Goal: Information Seeking & Learning: Understand process/instructions

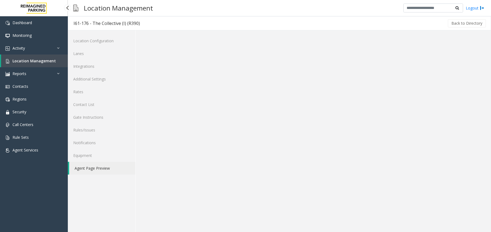
click at [46, 51] on link "Activity" at bounding box center [34, 48] width 68 height 13
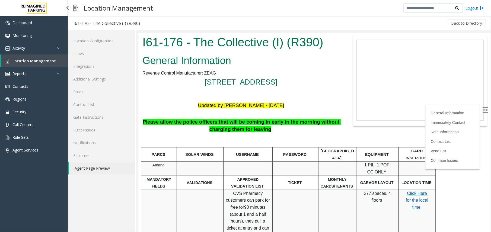
scroll to position [36, 0]
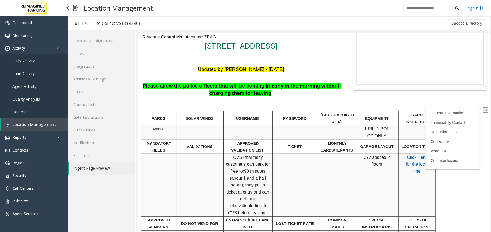
click at [38, 87] on link "Agent Activity" at bounding box center [34, 86] width 68 height 13
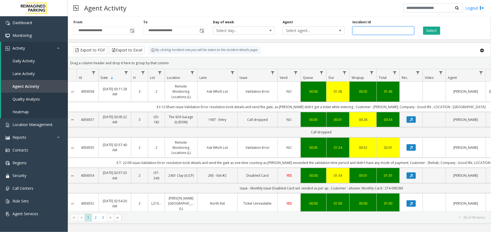
click at [378, 32] on input "number" at bounding box center [383, 31] width 62 height 8
paste input "*******"
type input "*******"
click at [432, 31] on button "Select" at bounding box center [431, 31] width 17 height 8
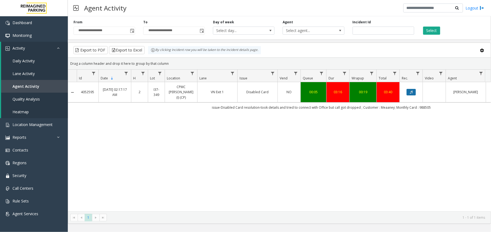
click at [412, 92] on icon "Data table" at bounding box center [411, 92] width 3 height 3
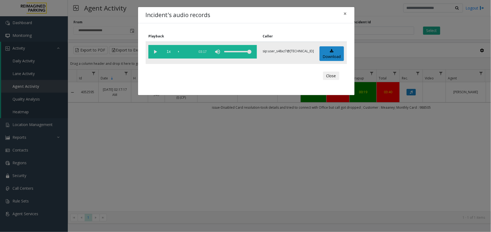
click at [156, 56] on vg-play-pause at bounding box center [155, 52] width 14 height 14
click at [187, 50] on div "scrub bar" at bounding box center [185, 52] width 14 height 14
click at [188, 51] on div "scrub bar" at bounding box center [185, 52] width 14 height 14
click at [185, 52] on div "scrub bar" at bounding box center [185, 52] width 14 height 14
click at [186, 52] on div "scrub bar" at bounding box center [185, 52] width 14 height 14
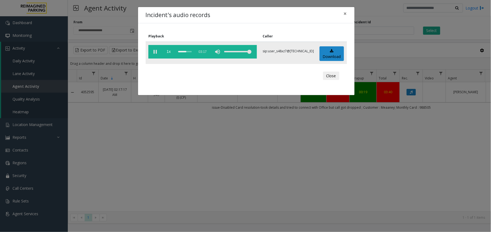
click at [186, 52] on div "scrub bar" at bounding box center [185, 52] width 14 height 14
click at [262, 139] on div "Incident's audio records × Playback Caller 1x 03:17 sip:user_s48xz7@67.223.103.…" at bounding box center [245, 116] width 491 height 232
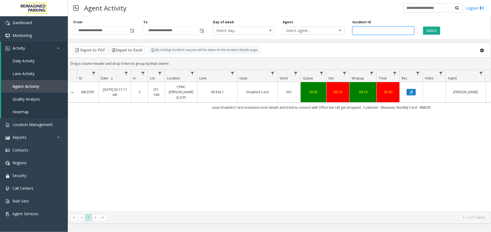
click at [358, 30] on input "*******" at bounding box center [383, 31] width 62 height 8
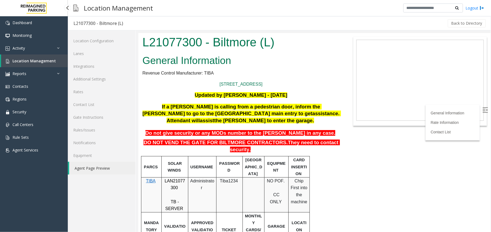
click at [31, 62] on span "Location Management" at bounding box center [33, 60] width 43 height 5
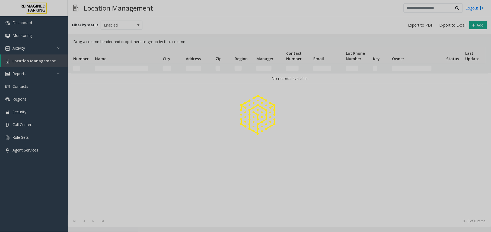
click at [122, 69] on div at bounding box center [245, 116] width 491 height 232
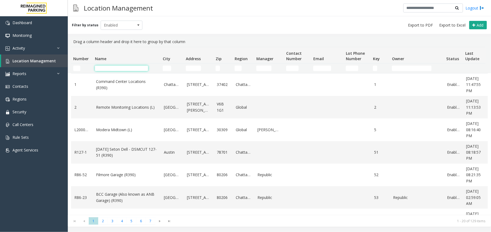
click at [122, 69] on input "Name Filter" at bounding box center [121, 68] width 53 height 5
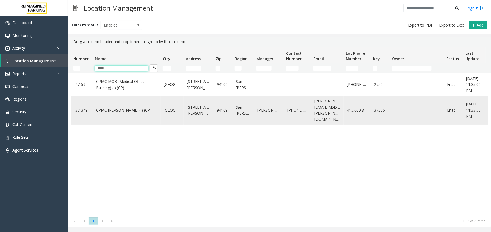
type input "****"
click at [118, 116] on td "CPMC [PERSON_NAME] (I) (CP)" at bounding box center [127, 110] width 68 height 29
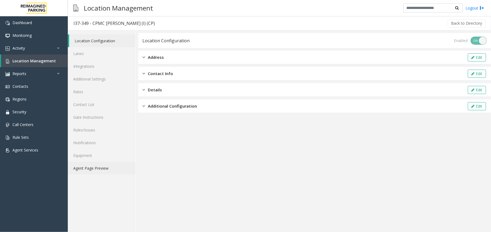
click at [104, 170] on link "Agent Page Preview" at bounding box center [102, 168] width 68 height 13
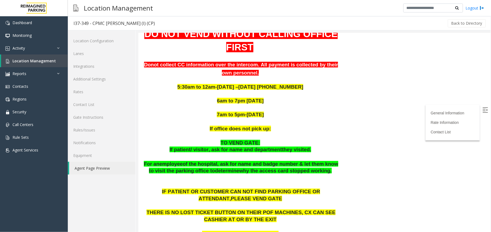
scroll to position [145, 0]
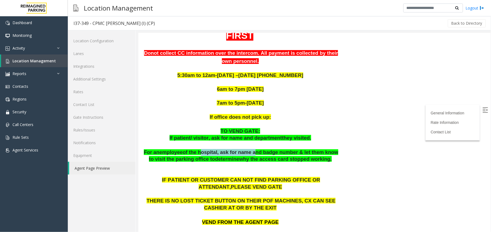
drag, startPoint x: 195, startPoint y: 124, endPoint x: 245, endPoint y: 122, distance: 49.4
click at [245, 149] on span "hospital, ask for name and badge number & let them know to visit the parking of…" at bounding box center [243, 155] width 189 height 13
drag, startPoint x: 245, startPoint y: 122, endPoint x: 226, endPoint y: 132, distance: 21.5
click at [226, 156] on span "termine" at bounding box center [229, 159] width 18 height 6
drag, startPoint x: 217, startPoint y: 122, endPoint x: 296, endPoint y: 124, distance: 78.9
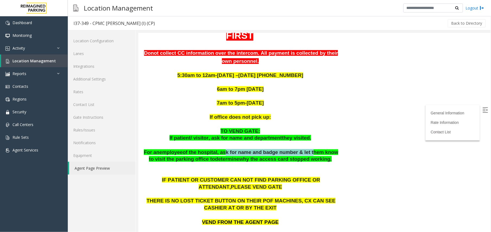
click at [296, 149] on span "hospital, ask for name and badge number & let them know to visit the parking of…" at bounding box center [243, 155] width 189 height 13
click at [224, 177] on span "IF PATIENT OR CUSTOMER CAN NOT FIND PARKING OFFICE OR ATTENDANT," at bounding box center [241, 183] width 158 height 13
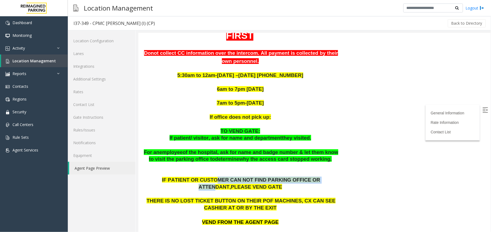
drag, startPoint x: 191, startPoint y: 150, endPoint x: 292, endPoint y: 152, distance: 101.1
click at [292, 177] on span "IF PATIENT OR CUSTOMER CAN NOT FIND PARKING OFFICE OR ATTENDANT," at bounding box center [241, 183] width 158 height 13
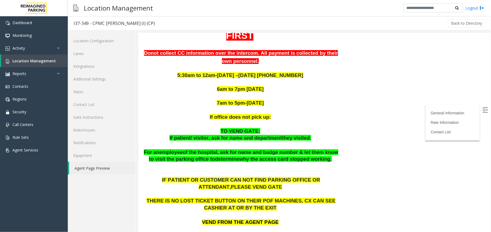
drag, startPoint x: 292, startPoint y: 152, endPoint x: 283, endPoint y: 163, distance: 14.9
click at [283, 190] on p at bounding box center [240, 193] width 197 height 7
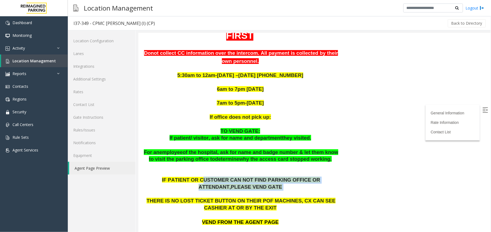
drag, startPoint x: 179, startPoint y: 153, endPoint x: 321, endPoint y: 160, distance: 141.7
click at [321, 176] on p "IF PATIENT OR CUSTOMER CAN NOT FIND PARKING OFFICE OR ATTENDANT, PLEASE VEND GA…" at bounding box center [240, 183] width 197 height 14
drag, startPoint x: 321, startPoint y: 160, endPoint x: 270, endPoint y: 162, distance: 50.7
click at [270, 176] on p "IF PATIENT OR CUSTOMER CAN NOT FIND PARKING OFFICE OR ATTENDANT, PLEASE VEND GA…" at bounding box center [240, 183] width 197 height 14
drag, startPoint x: 176, startPoint y: 153, endPoint x: 292, endPoint y: 159, distance: 116.4
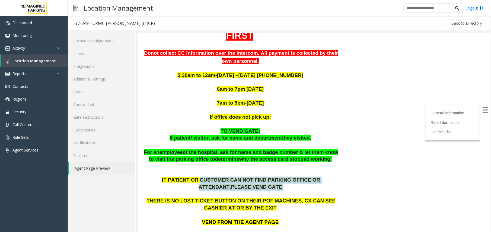
click at [292, 176] on p "IF PATIENT OR CUSTOMER CAN NOT FIND PARKING OFFICE OR ATTENDANT, PLEASE VEND GA…" at bounding box center [240, 183] width 197 height 14
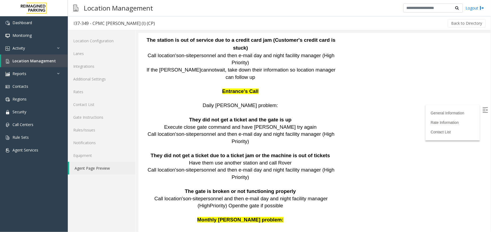
scroll to position [1319, 0]
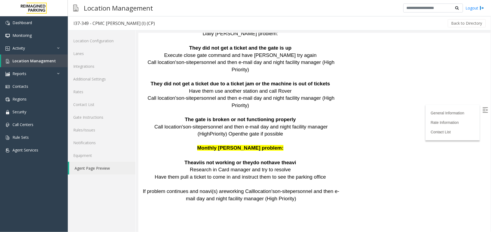
click at [482, 110] on img at bounding box center [484, 109] width 5 height 5
